Goal: Task Accomplishment & Management: Manage account settings

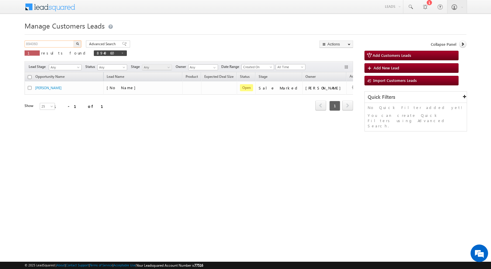
drag, startPoint x: 44, startPoint y: 43, endPoint x: 2, endPoint y: 43, distance: 42.6
click at [2, 43] on body "Menu Rubi Yadav sitar a7@ks erve." at bounding box center [245, 83] width 491 height 166
paste input "9573"
type input "899573"
click at [79, 44] on button "button" at bounding box center [78, 44] width 8 height 7
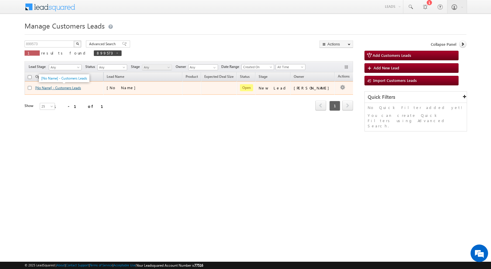
click at [59, 89] on link "[No Name] - Customers Leads" at bounding box center [58, 88] width 46 height 4
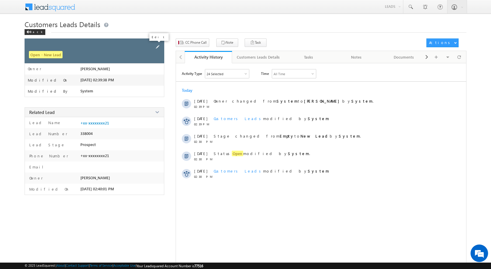
click at [159, 46] on span at bounding box center [157, 47] width 6 height 6
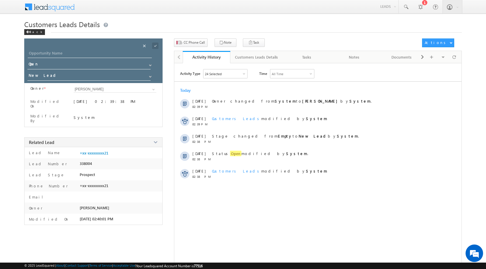
drag, startPoint x: 62, startPoint y: 48, endPoint x: 63, endPoint y: 52, distance: 4.3
click at [62, 49] on div "Opportunity Name * Opportunity Name * Status * Status * Open Won Lost *" at bounding box center [93, 61] width 138 height 45
click at [64, 52] on input "Opportunity Name" at bounding box center [90, 54] width 124 height 8
paste input "[PERSON_NAME]"
type input "[PERSON_NAME]"
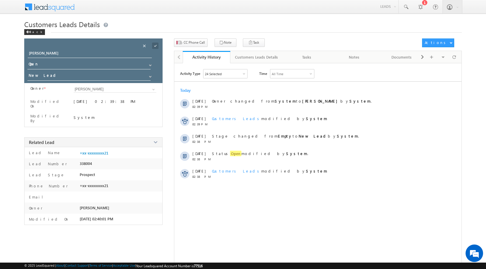
click at [159, 43] on div at bounding box center [160, 43] width 3 height 1
click at [157, 46] on span at bounding box center [155, 46] width 6 height 6
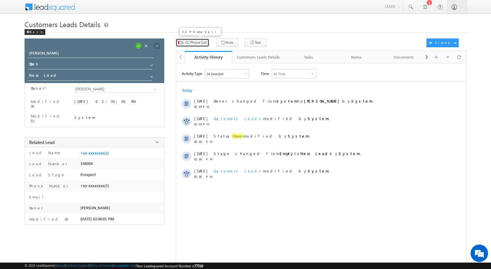
click at [189, 39] on button "CC Phone Call" at bounding box center [192, 43] width 34 height 8
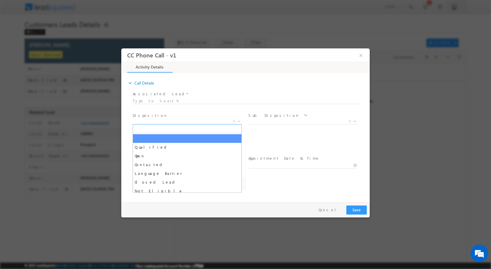
click at [238, 122] on span at bounding box center [238, 121] width 6 height 8
select select "[EMAIL_ADDRESS][DOMAIN_NAME]"
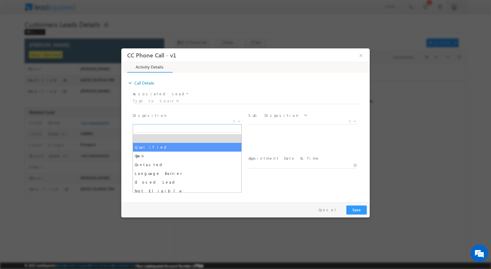
select select "Qualified"
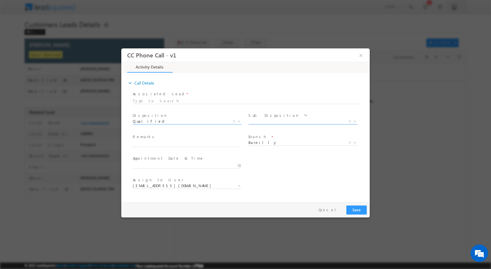
click at [353, 121] on b at bounding box center [355, 121] width 4 height 2
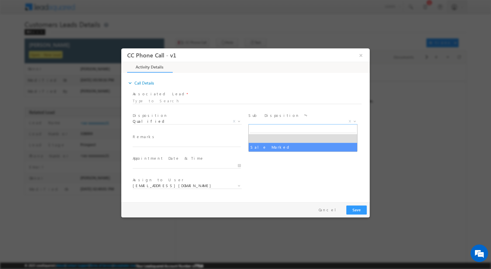
select select "Sale Marked"
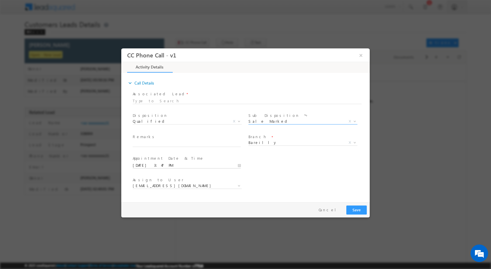
click at [238, 167] on input "09/18/2025 3:47 PM" at bounding box center [187, 166] width 108 height 6
type input "09/22/2025 3:47 PM"
type input "12"
type input "09/22/2025 12:47 PM"
click at [171, 161] on div "47" at bounding box center [170, 158] width 24 height 9
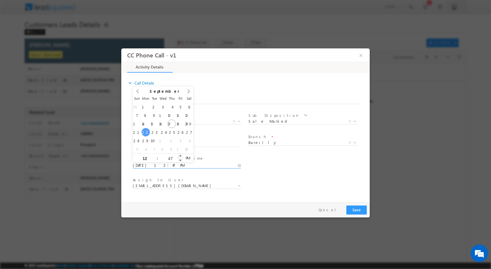
click at [171, 158] on input "47" at bounding box center [170, 158] width 24 height 4
type input "00"
type input "09/22/2025 12:00 PM"
click at [323, 187] on div "Assign to User * abhishek.sharma3@sgrlimited.in abhishek.yadav1@sgrlimited.in a…" at bounding box center [250, 187] width 238 height 22
click at [244, 184] on div "abhishek.sharma3@sgrlimited.in abhishek.yadav1@sgrlimited.in aditya.mishra@sgrl…" at bounding box center [189, 186] width 113 height 7
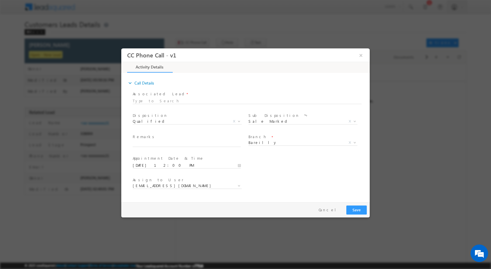
click at [243, 185] on div "abhishek.sharma3@sgrlimited.in abhishek.yadav1@sgrlimited.in aditya.mishra@sgrl…" at bounding box center [189, 186] width 113 height 7
click at [235, 187] on span "[EMAIL_ADDRESS][DOMAIN_NAME]" at bounding box center [187, 186] width 109 height 6
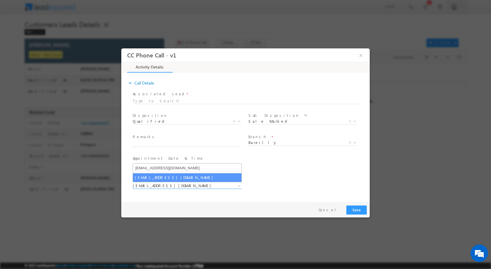
type input "[EMAIL_ADDRESS][DOMAIN_NAME]"
select select "[EMAIL_ADDRESS][DOMAIN_NAME]"
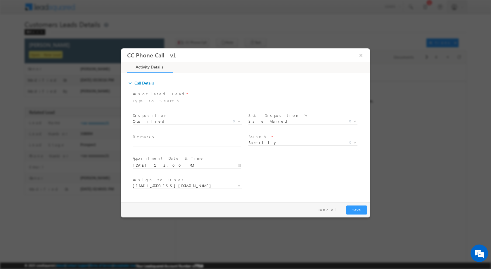
click at [171, 137] on span "Remarks *" at bounding box center [187, 137] width 108 height 6
click at [172, 143] on input "text" at bounding box center [187, 144] width 108 height 6
paste input "18/09-Customer name is Sajid Akhtar Customer age is 44 yrs loan type is Home Pu…"
type input "18/09-Customer name is Sajid Akhtar Customer age is 44 yrs loan type is Home Pu…"
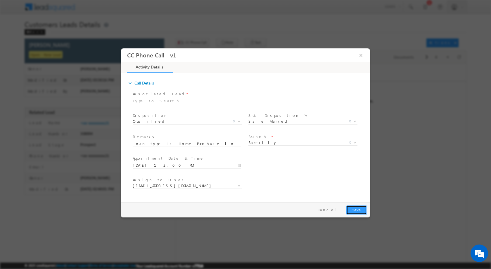
click at [363, 208] on button "Save" at bounding box center [356, 210] width 20 height 9
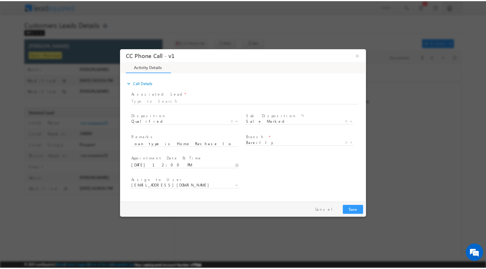
scroll to position [0, 0]
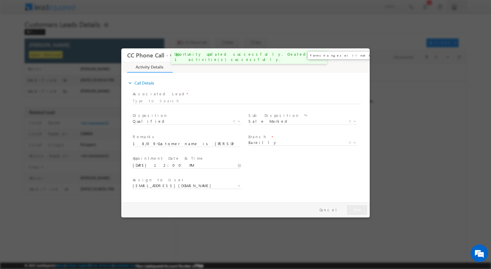
click at [357, 53] on button "×" at bounding box center [361, 55] width 10 height 11
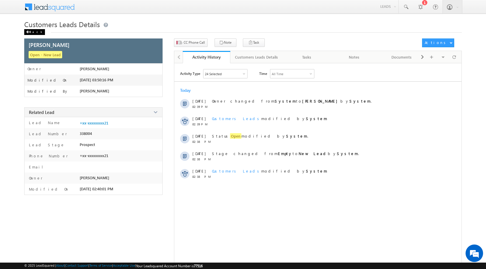
click at [25, 31] on div "Back" at bounding box center [34, 32] width 21 height 6
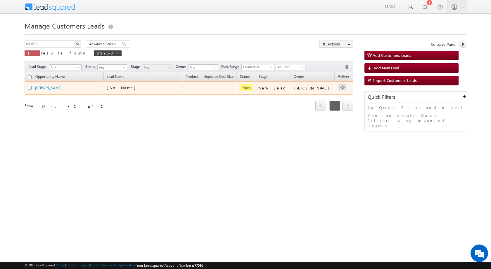
click at [340, 88] on div at bounding box center [342, 88] width 9 height 8
click at [319, 98] on link "Edit" at bounding box center [330, 95] width 29 height 7
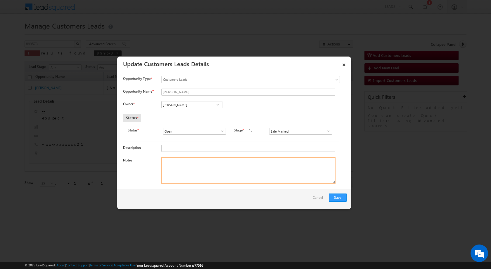
click at [196, 167] on textarea "Notes" at bounding box center [248, 171] width 174 height 26
paste textarea "18/09-Customer name is [PERSON_NAME] Customer age is [DEMOGRAPHIC_DATA] yrs loa…"
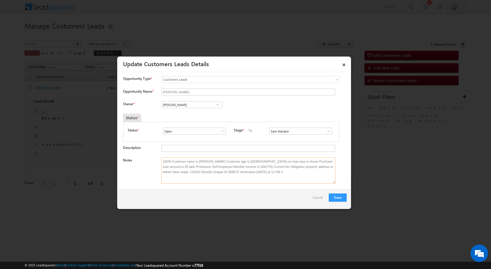
type textarea "18/09-Customer name is [PERSON_NAME] Customer age is [DEMOGRAPHIC_DATA] yrs loa…"
click at [215, 105] on span at bounding box center [218, 104] width 6 height 5
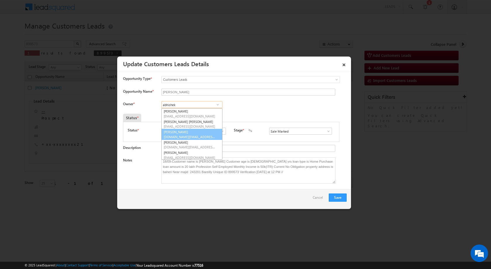
click at [181, 134] on link "[PERSON_NAME] [DOMAIN_NAME][EMAIL_ADDRESS][DOMAIN_NAME]" at bounding box center [191, 134] width 61 height 11
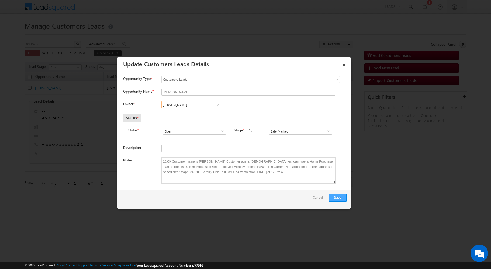
type input "[PERSON_NAME]"
click at [332, 196] on button "Save" at bounding box center [337, 198] width 18 height 8
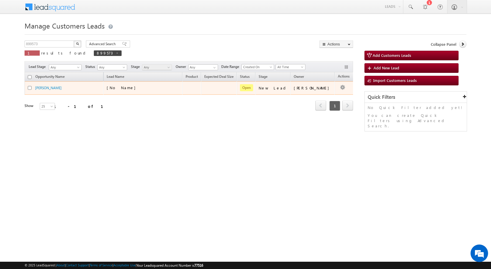
click at [334, 86] on td at bounding box center [346, 87] width 24 height 13
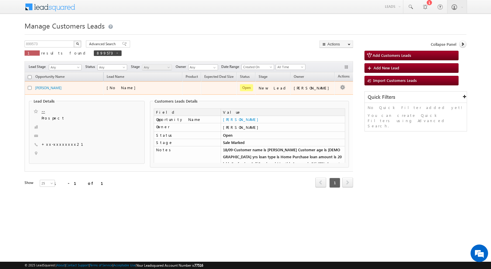
click at [339, 85] on button "button" at bounding box center [342, 88] width 6 height 6
click at [338, 89] on div "Edit Change Owner Change Stage Add Activity Add Task Delete" at bounding box center [342, 88] width 9 height 8
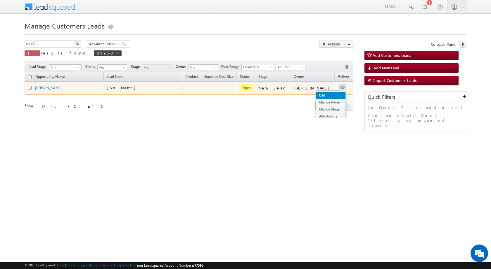
click at [319, 94] on link "Edit" at bounding box center [330, 95] width 29 height 7
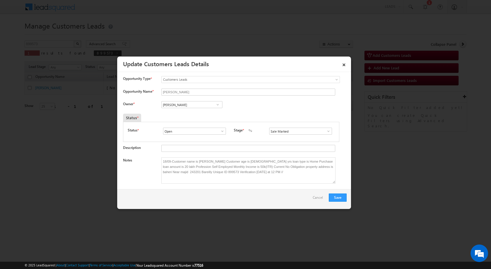
click at [218, 107] on span at bounding box center [218, 104] width 6 height 5
paste input "[EMAIL_ADDRESS][DOMAIN_NAME]"
click at [204, 117] on span "[EMAIL_ADDRESS][DOMAIN_NAME]" at bounding box center [190, 116] width 53 height 4
type input "[PERSON_NAME]"
click at [331, 198] on button "Save" at bounding box center [337, 198] width 18 height 8
